Goal: Check status: Check status

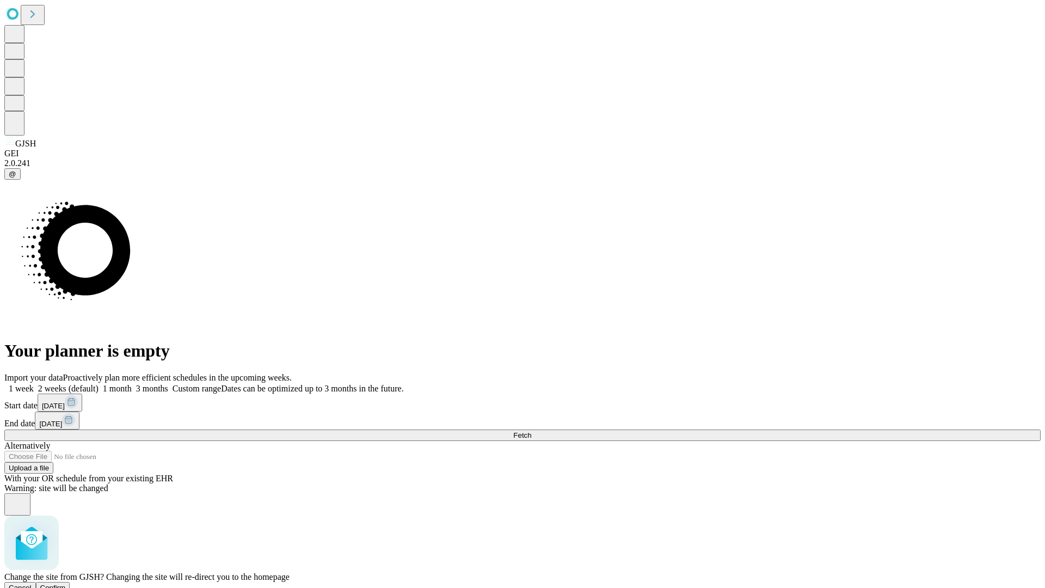
click at [66, 583] on span "Confirm" at bounding box center [53, 587] width 26 height 8
click at [99, 384] on label "2 weeks (default)" at bounding box center [66, 388] width 65 height 9
click at [531, 431] on span "Fetch" at bounding box center [522, 435] width 18 height 8
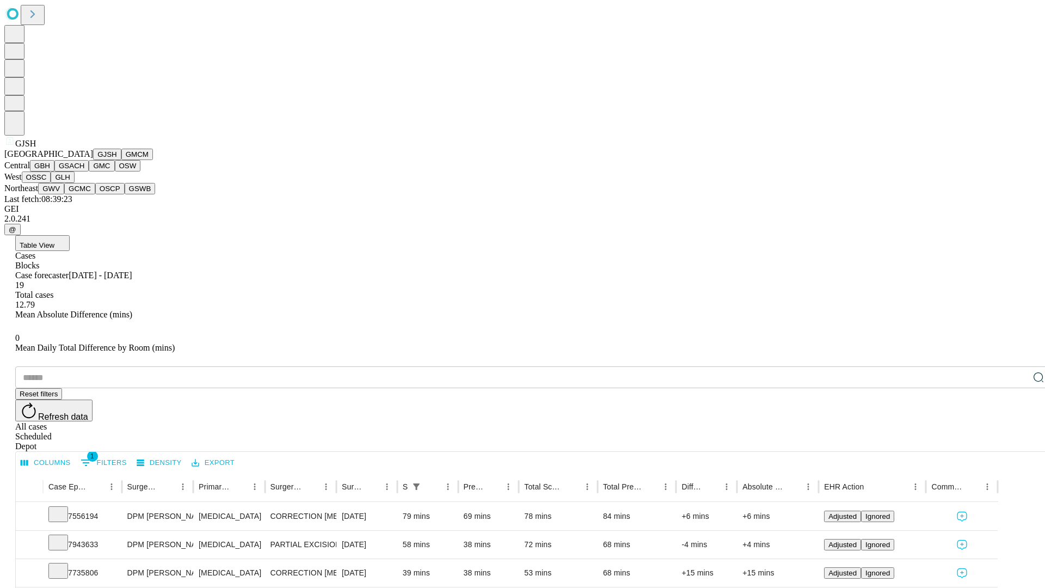
click at [121, 160] on button "GMCM" at bounding box center [137, 154] width 32 height 11
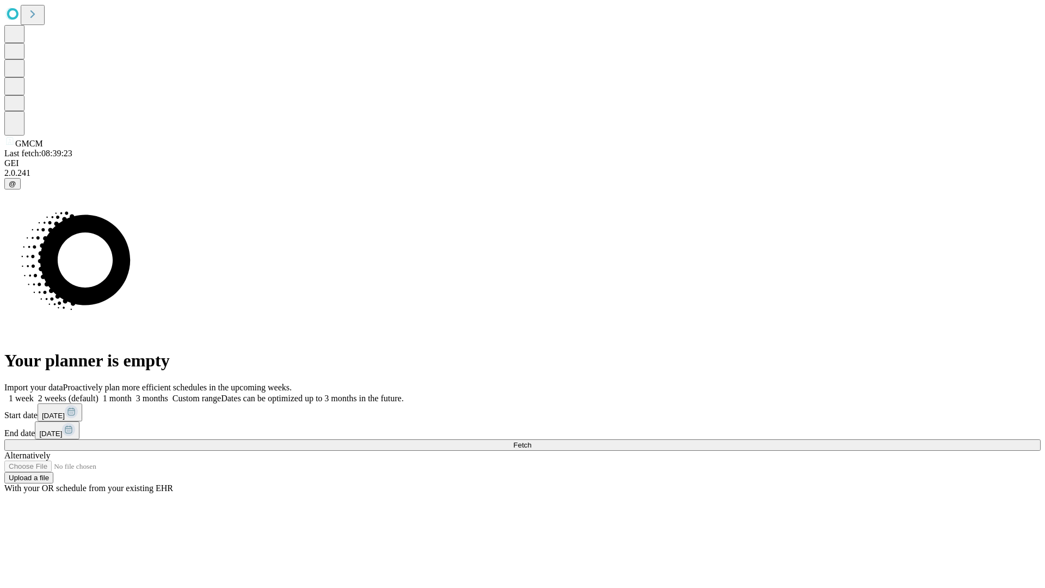
click at [99, 394] on label "2 weeks (default)" at bounding box center [66, 398] width 65 height 9
click at [531, 441] on span "Fetch" at bounding box center [522, 445] width 18 height 8
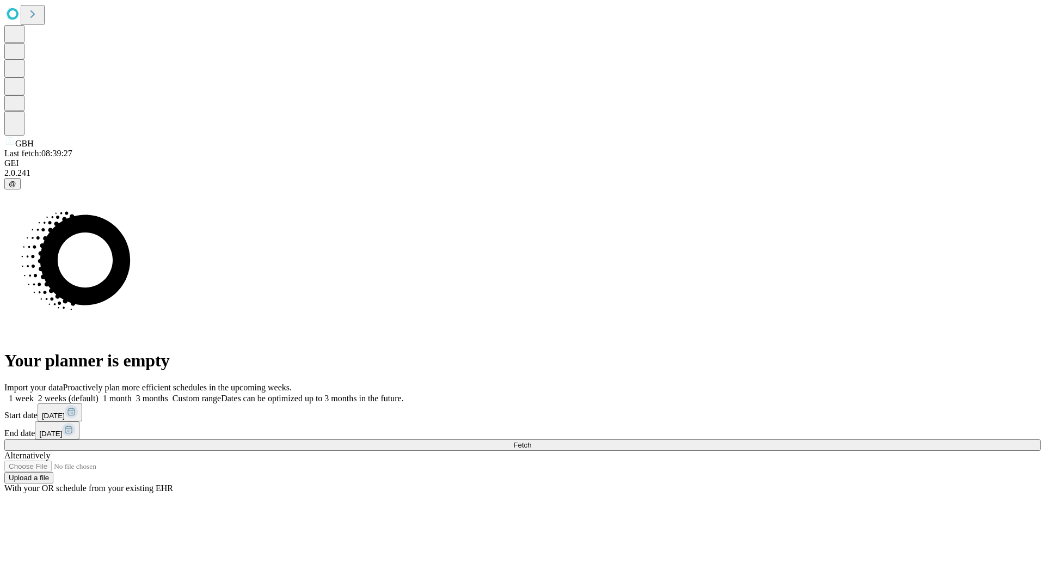
click at [99, 394] on label "2 weeks (default)" at bounding box center [66, 398] width 65 height 9
click at [531, 441] on span "Fetch" at bounding box center [522, 445] width 18 height 8
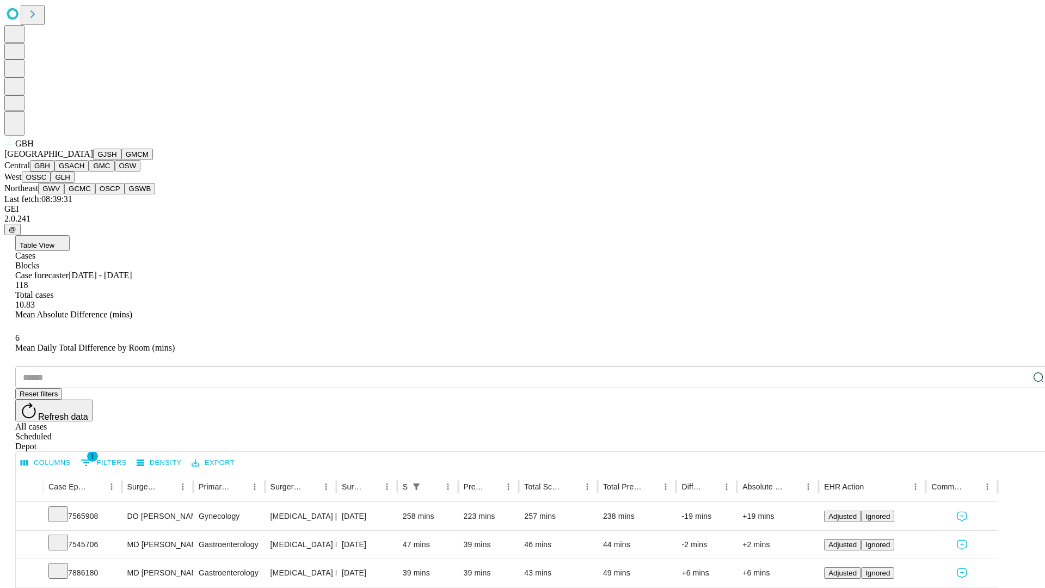
click at [84, 171] on button "GSACH" at bounding box center [71, 165] width 34 height 11
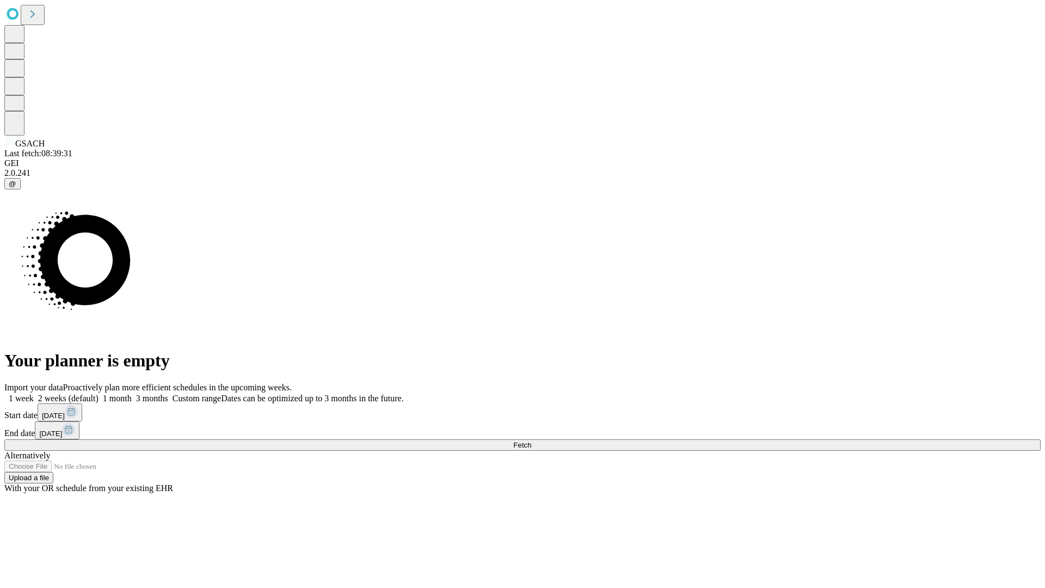
click at [99, 394] on label "2 weeks (default)" at bounding box center [66, 398] width 65 height 9
click at [531, 441] on span "Fetch" at bounding box center [522, 445] width 18 height 8
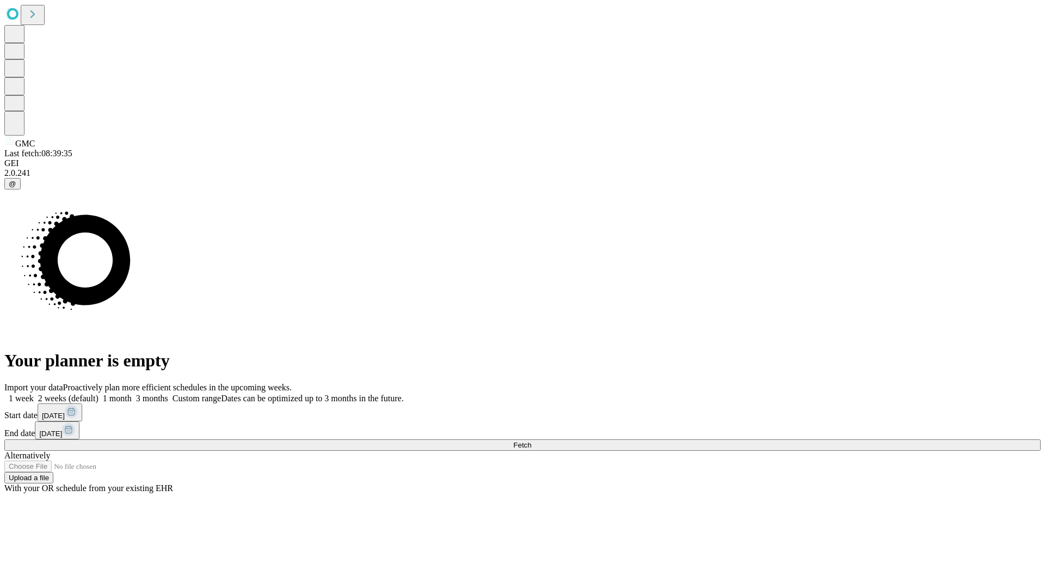
click at [99, 394] on label "2 weeks (default)" at bounding box center [66, 398] width 65 height 9
click at [531, 441] on span "Fetch" at bounding box center [522, 445] width 18 height 8
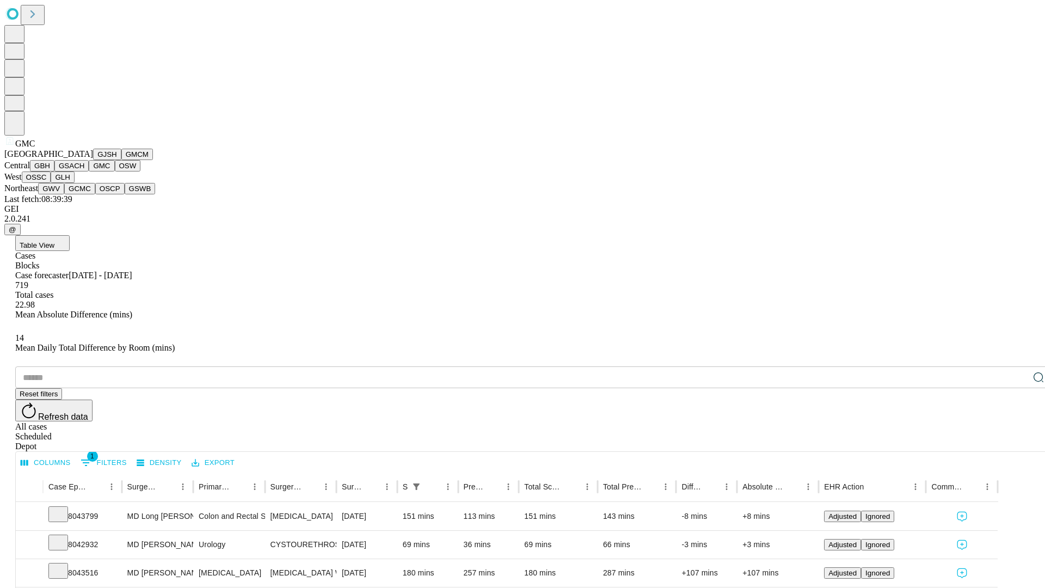
click at [115, 171] on button "OSW" at bounding box center [128, 165] width 26 height 11
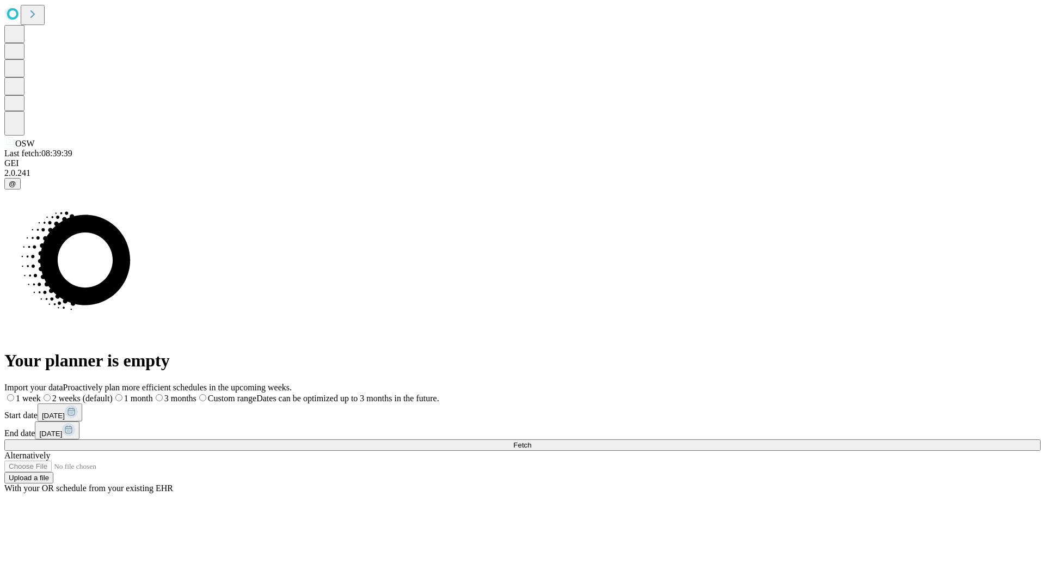
click at [113, 394] on label "2 weeks (default)" at bounding box center [77, 398] width 72 height 9
click at [531, 441] on span "Fetch" at bounding box center [522, 445] width 18 height 8
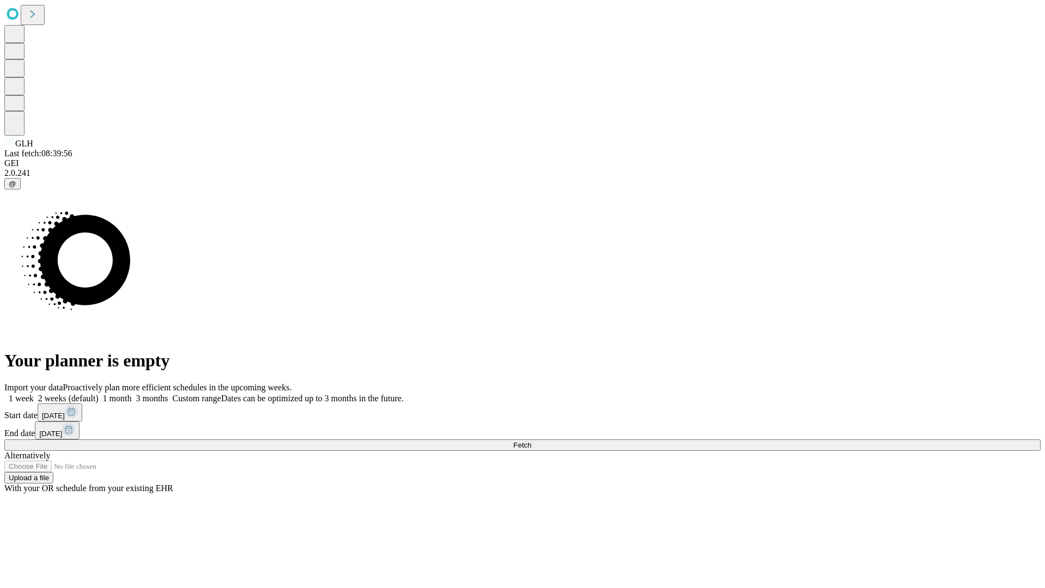
click at [99, 394] on label "2 weeks (default)" at bounding box center [66, 398] width 65 height 9
click at [531, 441] on span "Fetch" at bounding box center [522, 445] width 18 height 8
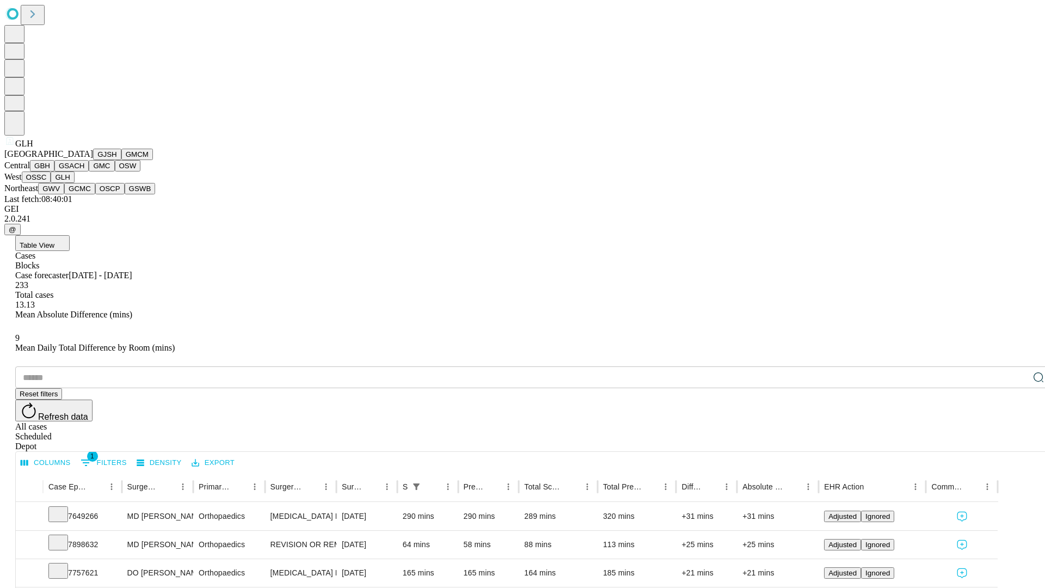
click at [64, 194] on button "GWV" at bounding box center [51, 188] width 26 height 11
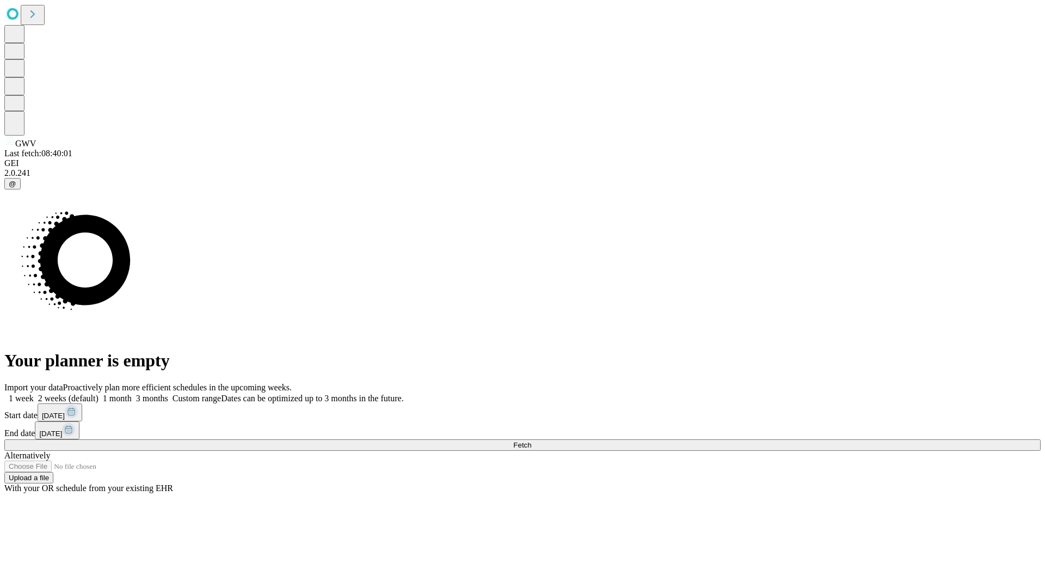
click at [99, 394] on label "2 weeks (default)" at bounding box center [66, 398] width 65 height 9
click at [531, 441] on span "Fetch" at bounding box center [522, 445] width 18 height 8
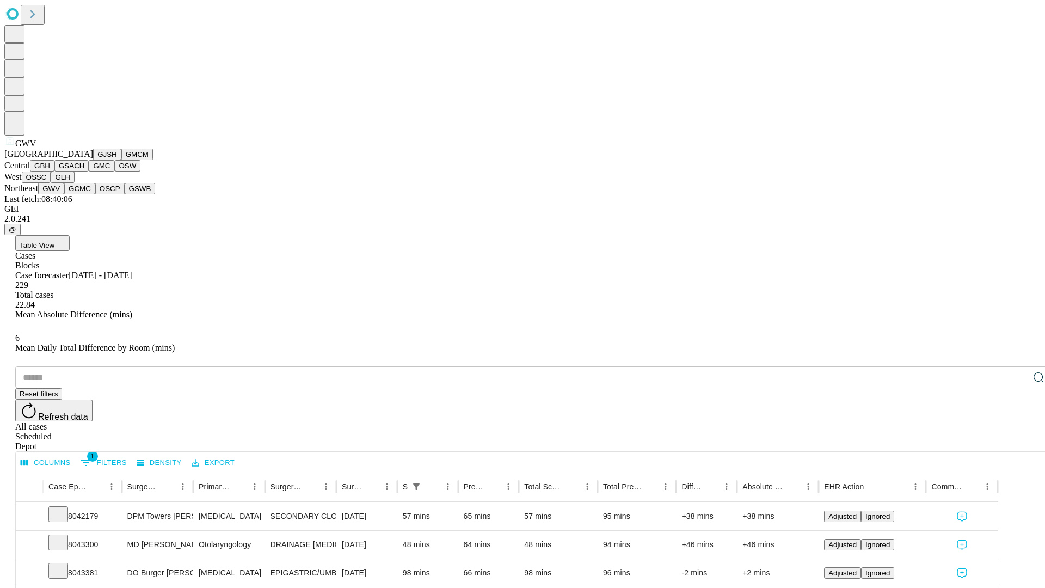
click at [84, 194] on button "GCMC" at bounding box center [79, 188] width 31 height 11
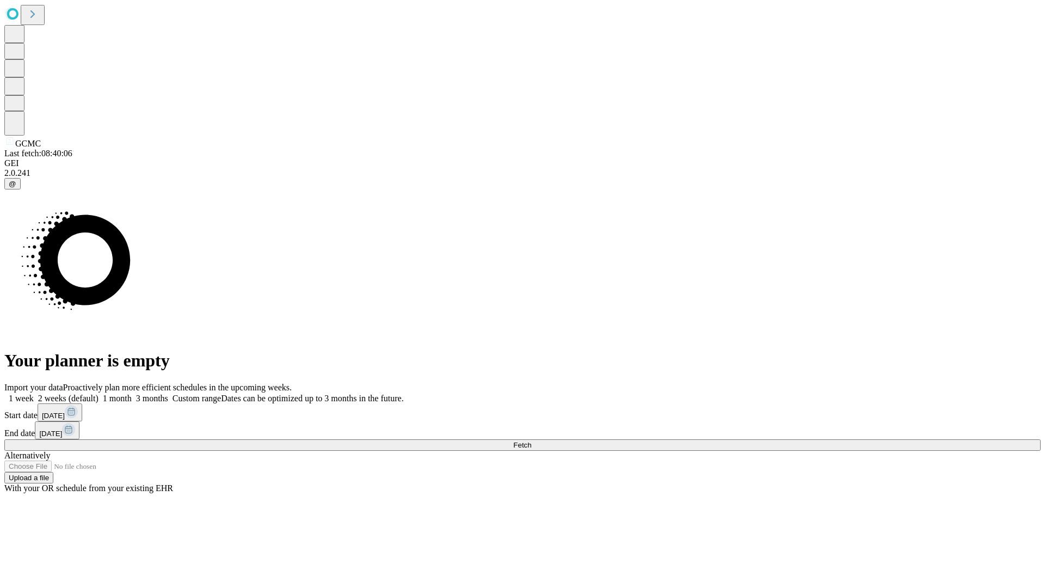
click at [99, 394] on label "2 weeks (default)" at bounding box center [66, 398] width 65 height 9
click at [531, 441] on span "Fetch" at bounding box center [522, 445] width 18 height 8
click at [99, 394] on label "2 weeks (default)" at bounding box center [66, 398] width 65 height 9
click at [531, 441] on span "Fetch" at bounding box center [522, 445] width 18 height 8
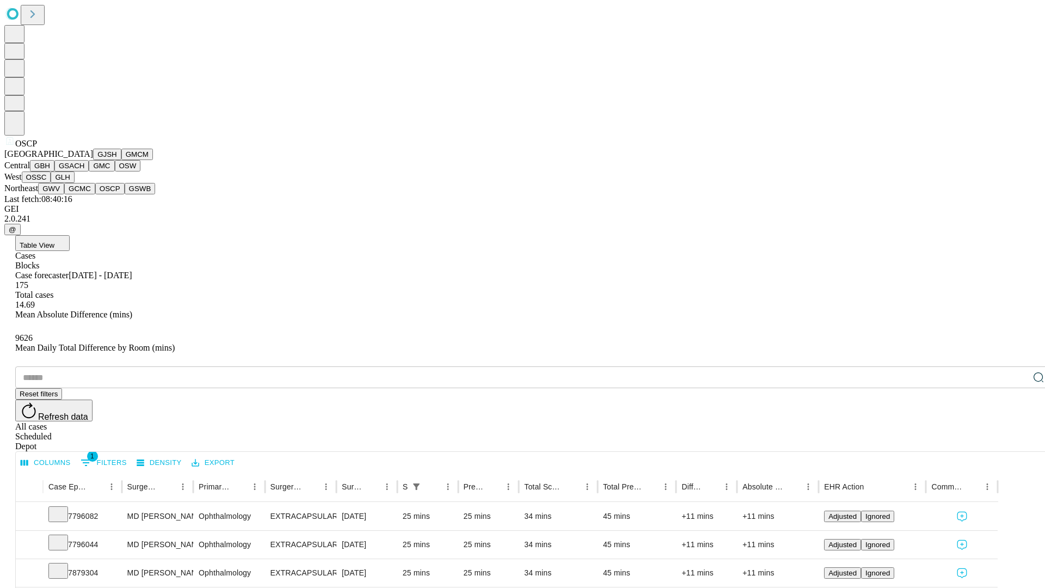
click at [125, 194] on button "GSWB" at bounding box center [140, 188] width 31 height 11
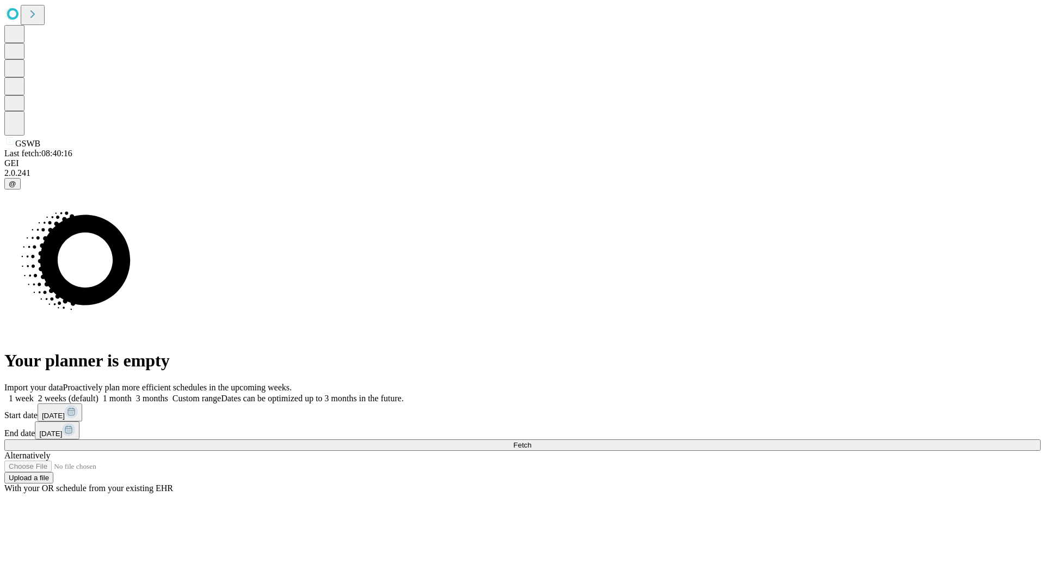
click at [99, 394] on label "2 weeks (default)" at bounding box center [66, 398] width 65 height 9
click at [531, 441] on span "Fetch" at bounding box center [522, 445] width 18 height 8
